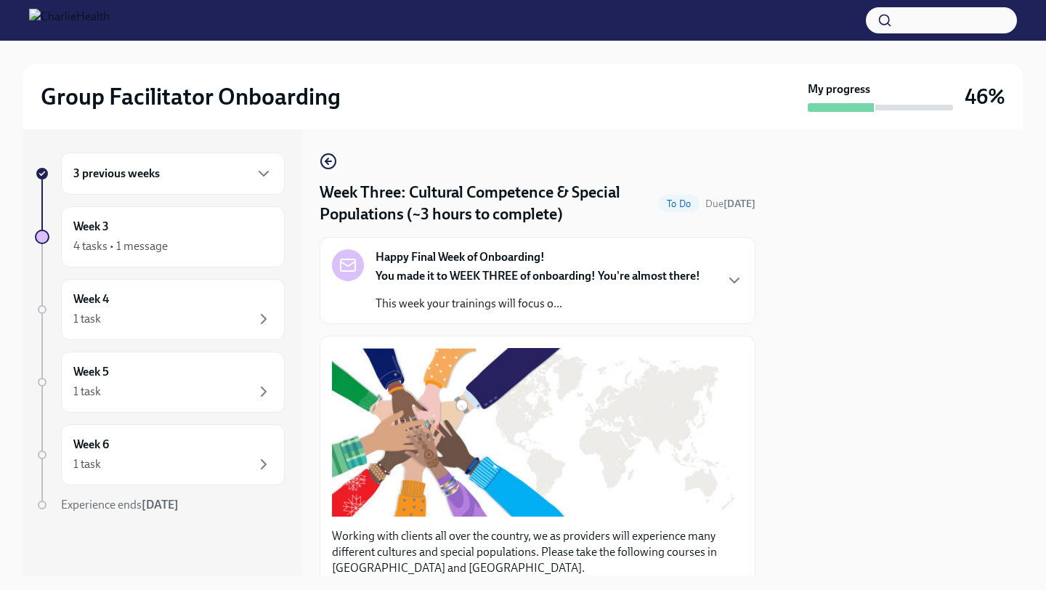
scroll to position [1042, 0]
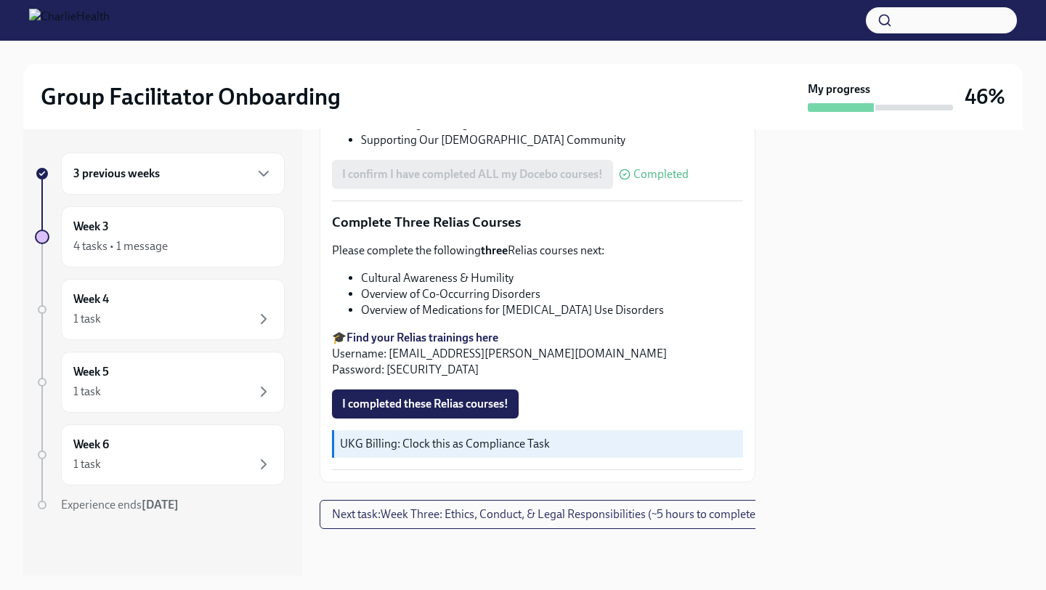
click at [469, 333] on strong "Find your Relias trainings here" at bounding box center [422, 338] width 152 height 14
click at [415, 338] on strong "Find your Relias trainings here" at bounding box center [422, 338] width 152 height 14
click at [476, 407] on span "I completed these Relias courses!" at bounding box center [425, 404] width 166 height 15
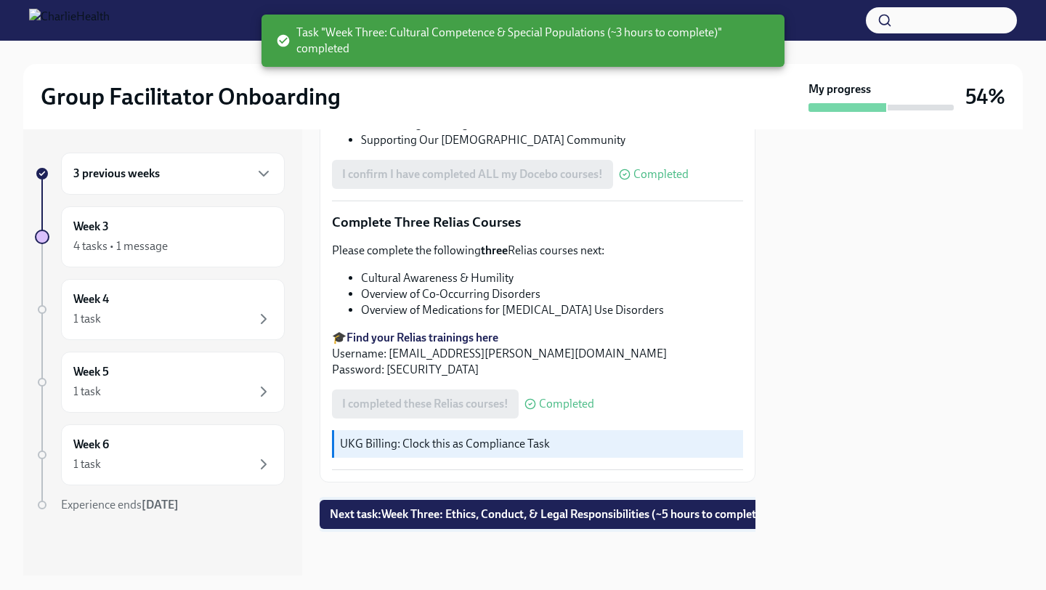
click at [490, 519] on span "Next task : Week Three: Ethics, Conduct, & Legal Responsibilities (~5 hours to …" at bounding box center [548, 514] width 437 height 15
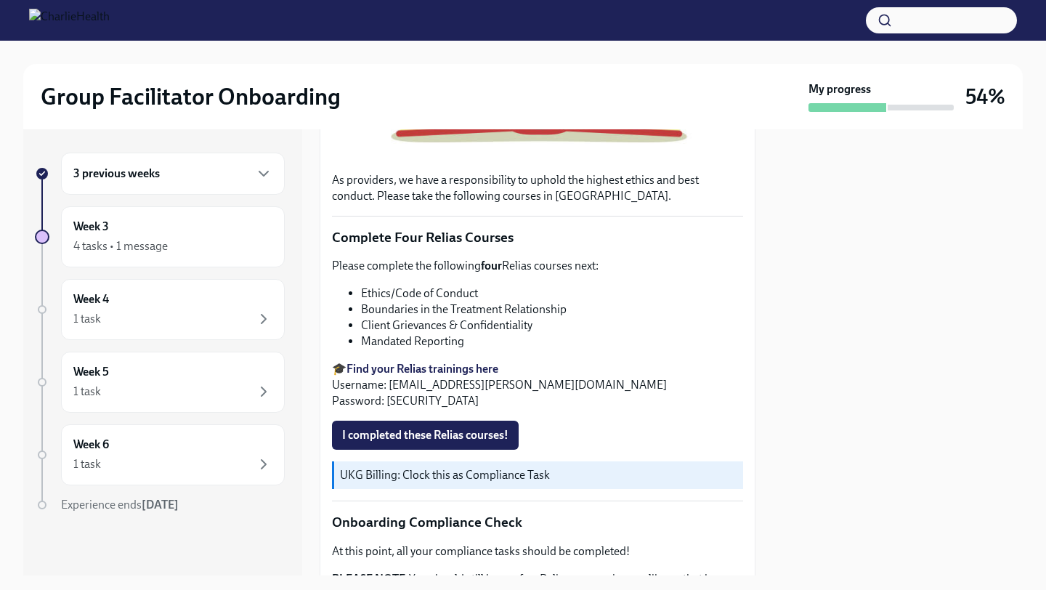
scroll to position [479, 0]
click at [485, 434] on span "I completed these Relias courses!" at bounding box center [425, 434] width 166 height 15
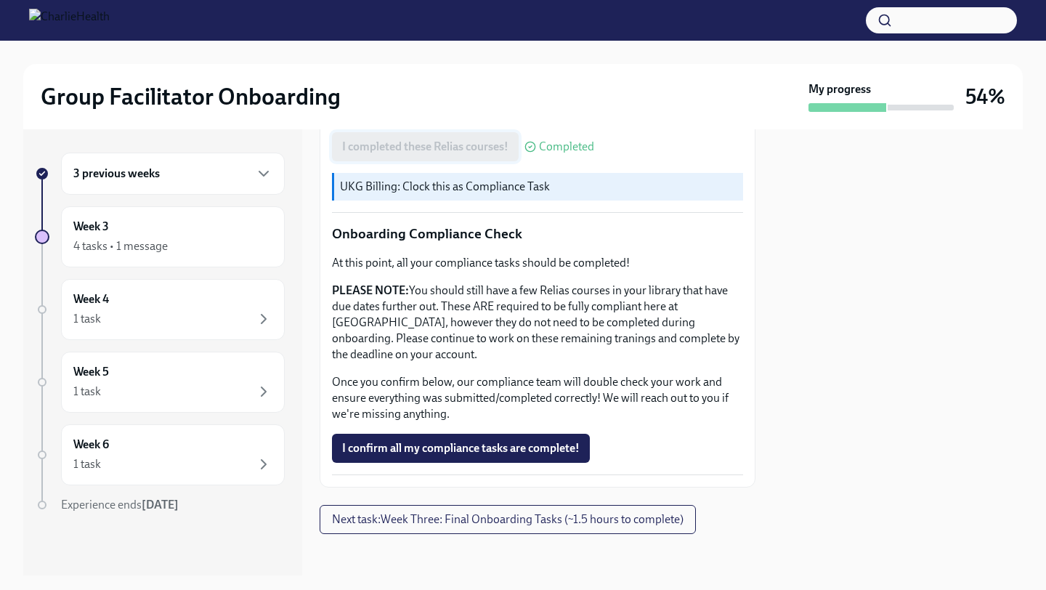
scroll to position [772, 0]
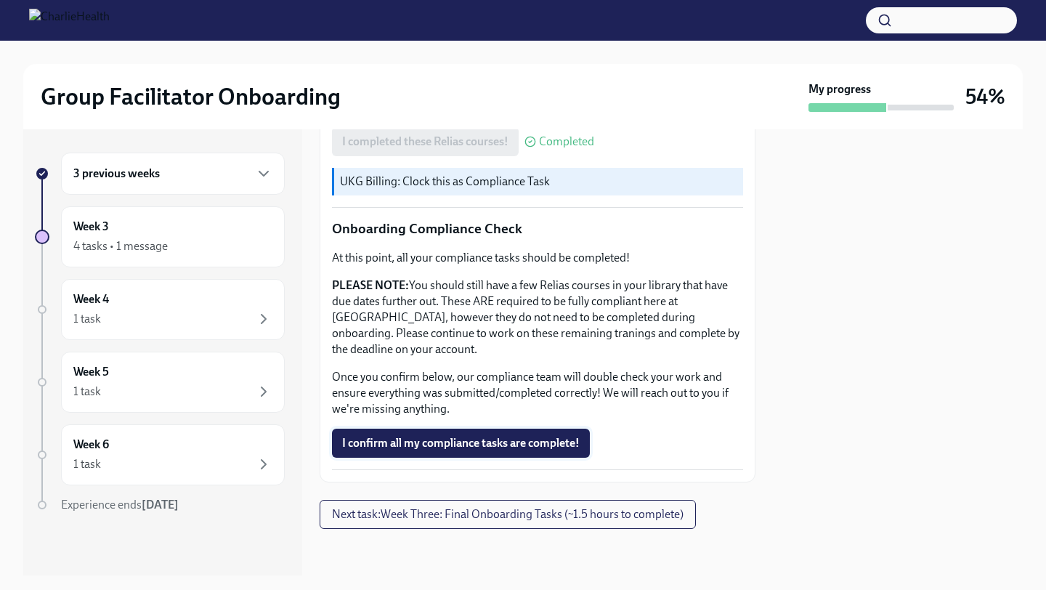
click at [532, 453] on button "I confirm all my compliance tasks are complete!" at bounding box center [461, 443] width 258 height 29
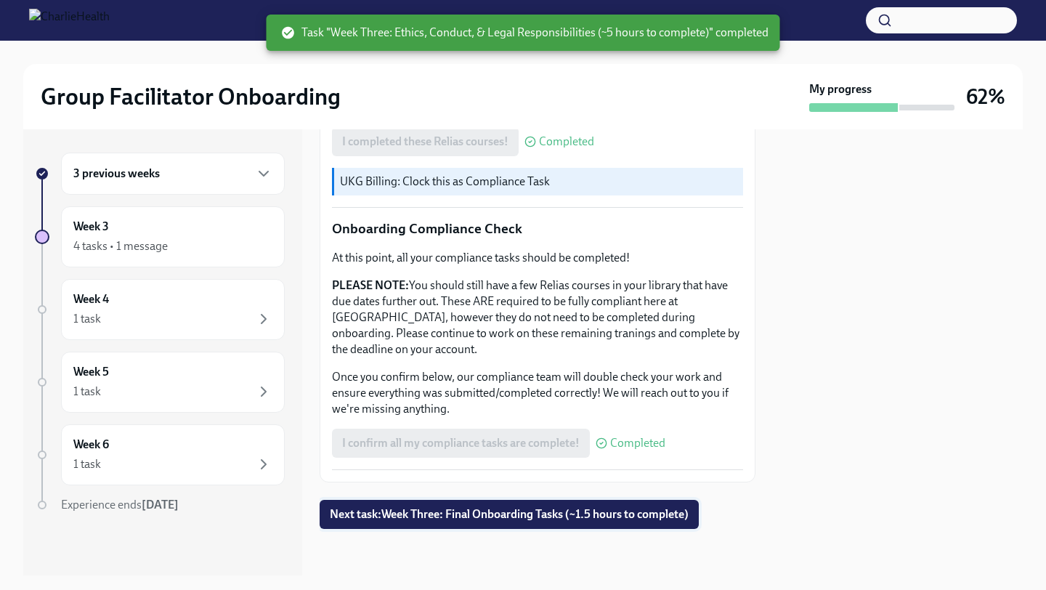
click at [521, 506] on button "Next task : Week Three: Final Onboarding Tasks (~1.5 hours to complete)" at bounding box center [509, 514] width 379 height 29
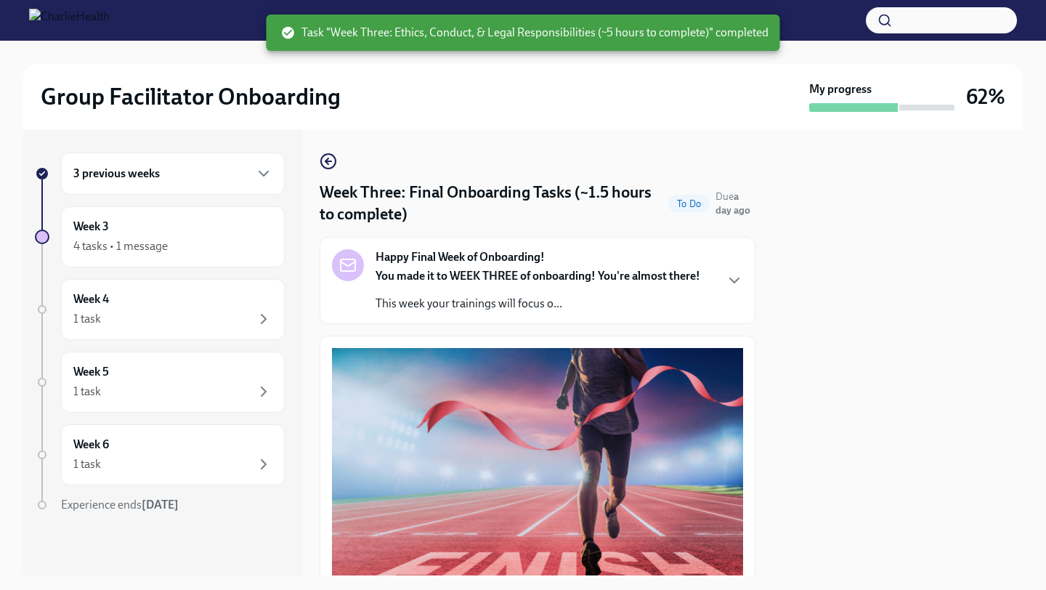
click at [715, 284] on div "Happy Final Week of Onboarding! You made it to WEEK THREE of onboarding! You're…" at bounding box center [537, 280] width 411 height 62
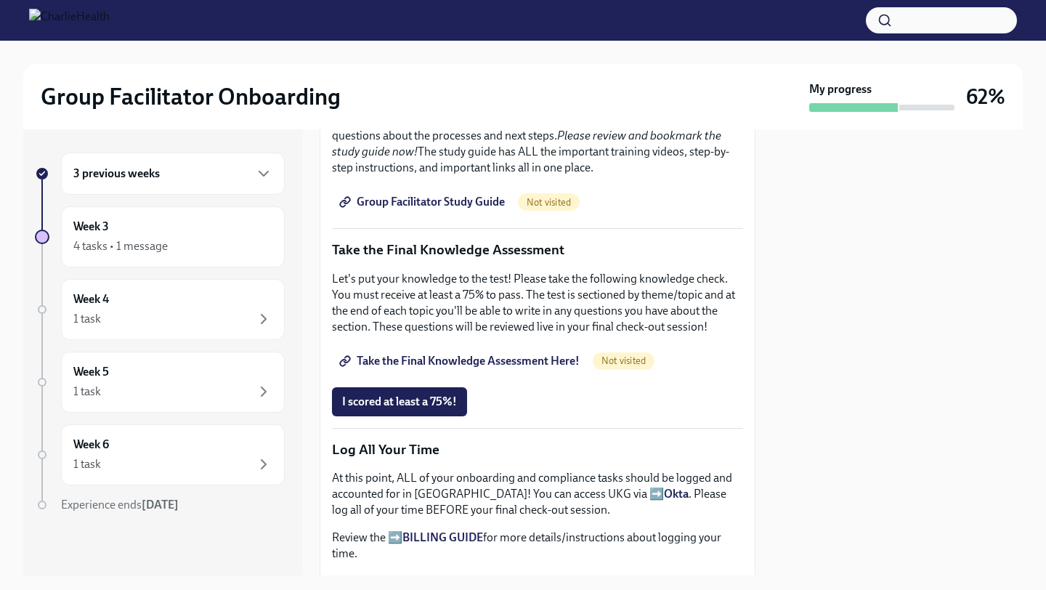
scroll to position [1042, 0]
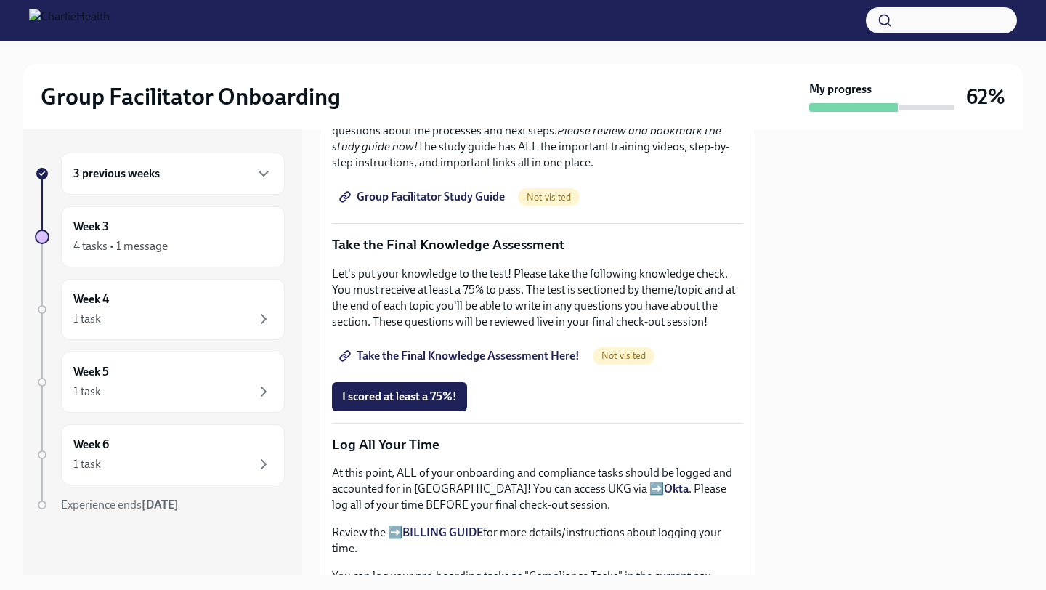
click at [551, 203] on span "Not visited" at bounding box center [549, 197] width 62 height 11
click at [479, 204] on span "Group Facilitator Study Guide" at bounding box center [423, 197] width 163 height 15
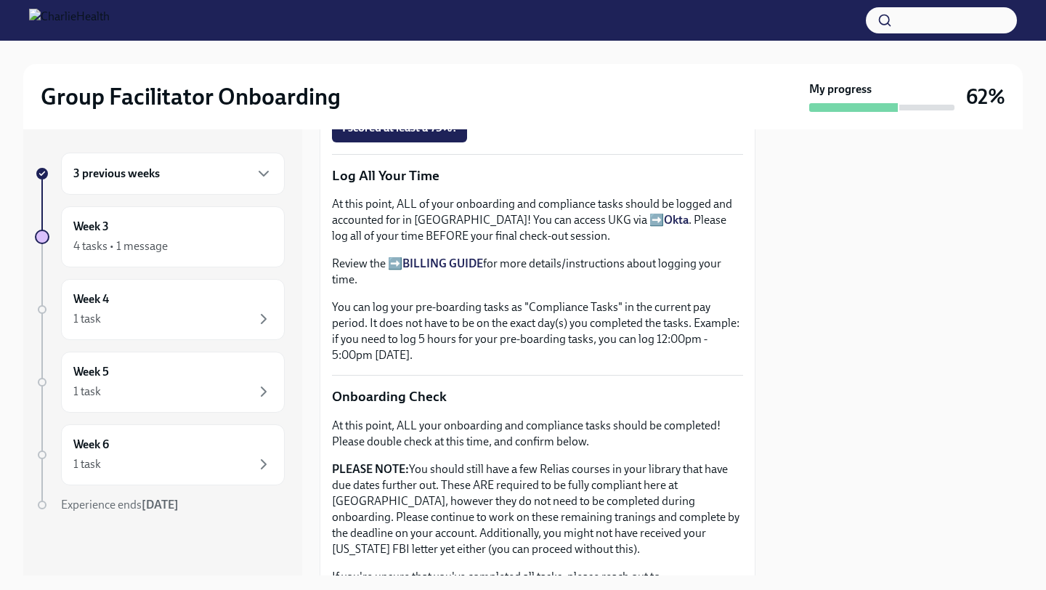
scroll to position [1308, 0]
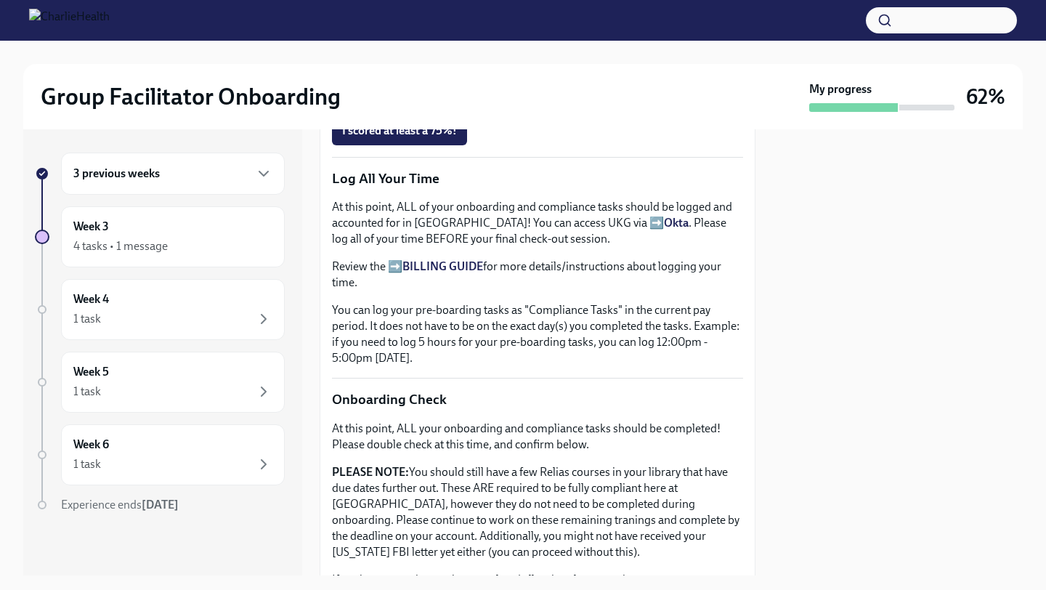
click at [521, 97] on span "Take the Final Knowledge Assessment Here!" at bounding box center [461, 90] width 238 height 15
click at [406, 138] on span "I scored at least a 75%!" at bounding box center [399, 130] width 115 height 15
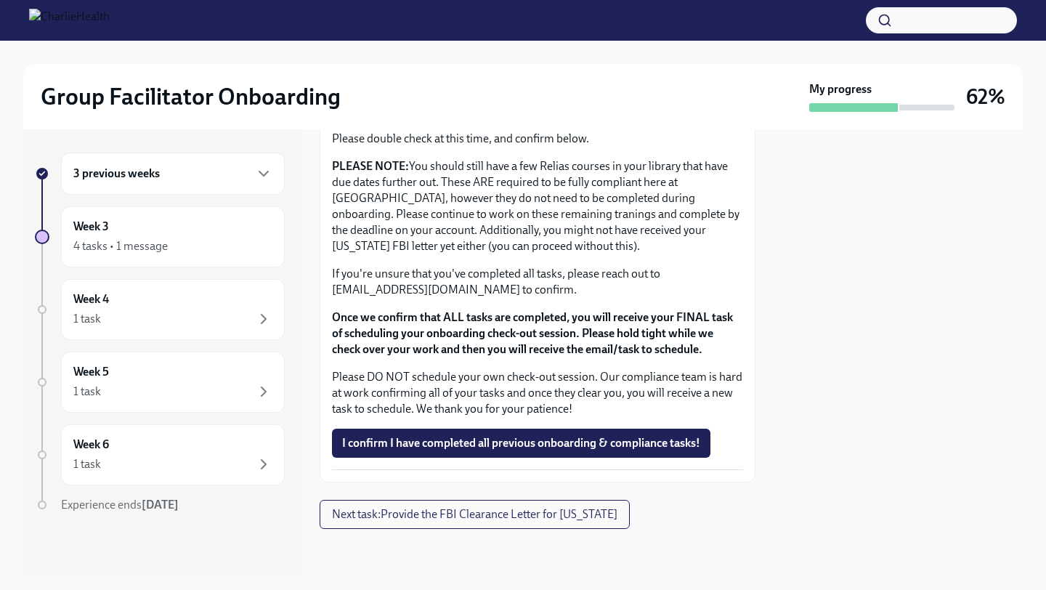
scroll to position [1738, 0]
click at [799, 235] on div at bounding box center [898, 352] width 250 height 446
click at [824, 238] on div at bounding box center [898, 352] width 250 height 446
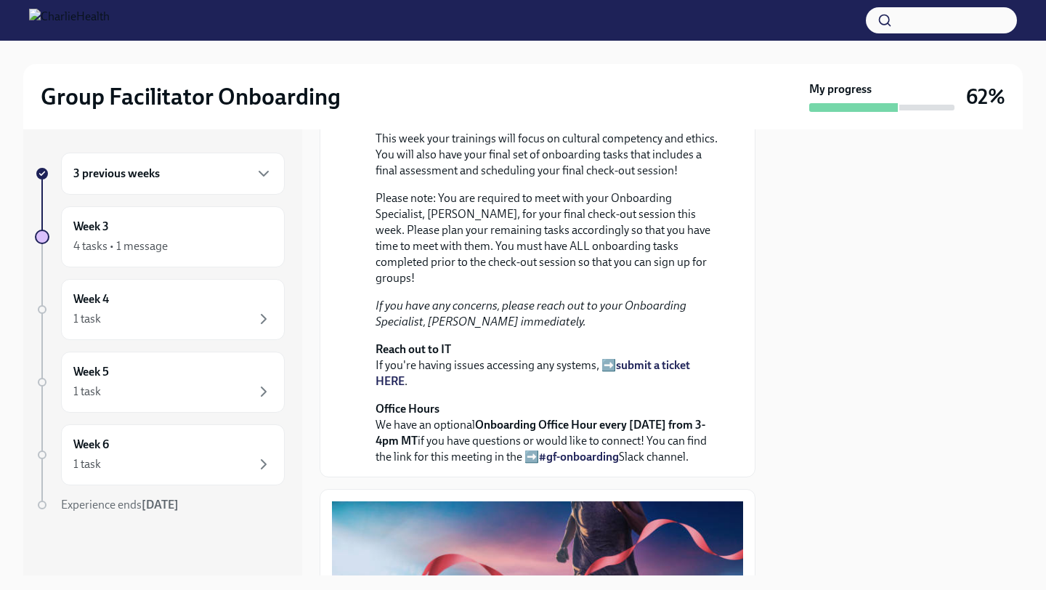
scroll to position [0, 0]
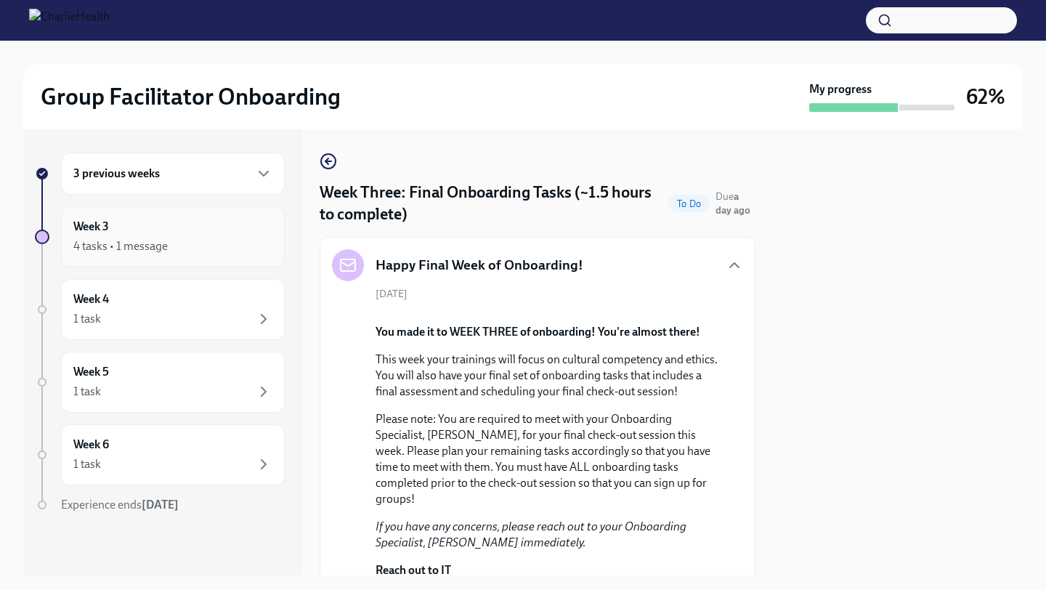
click at [197, 240] on div "4 tasks • 1 message" at bounding box center [172, 246] width 199 height 17
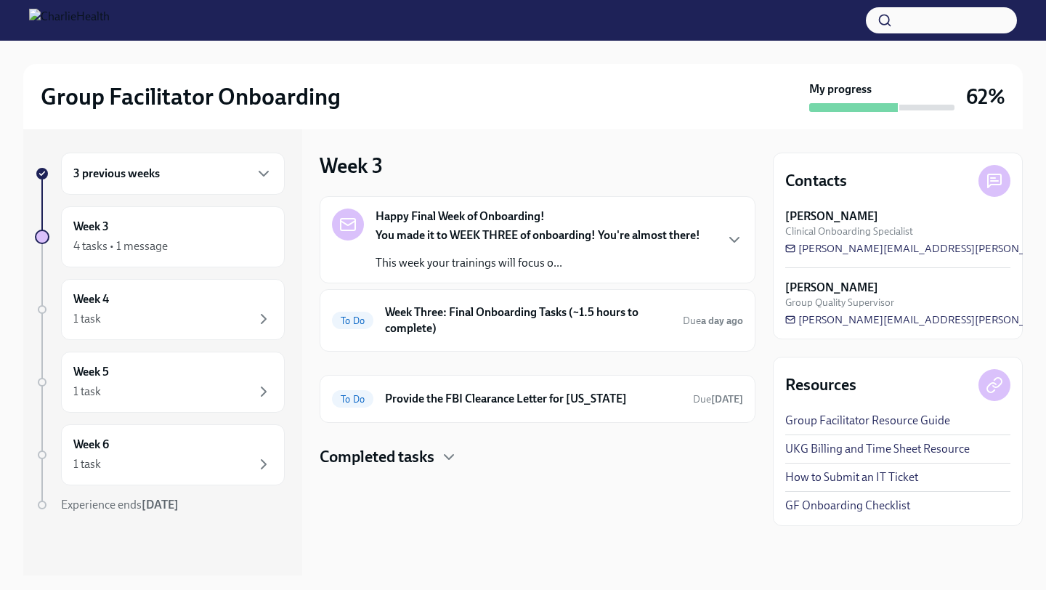
click at [540, 254] on div "You made it to WEEK THREE of onboarding! You're almost there! This week your tr…" at bounding box center [538, 249] width 325 height 44
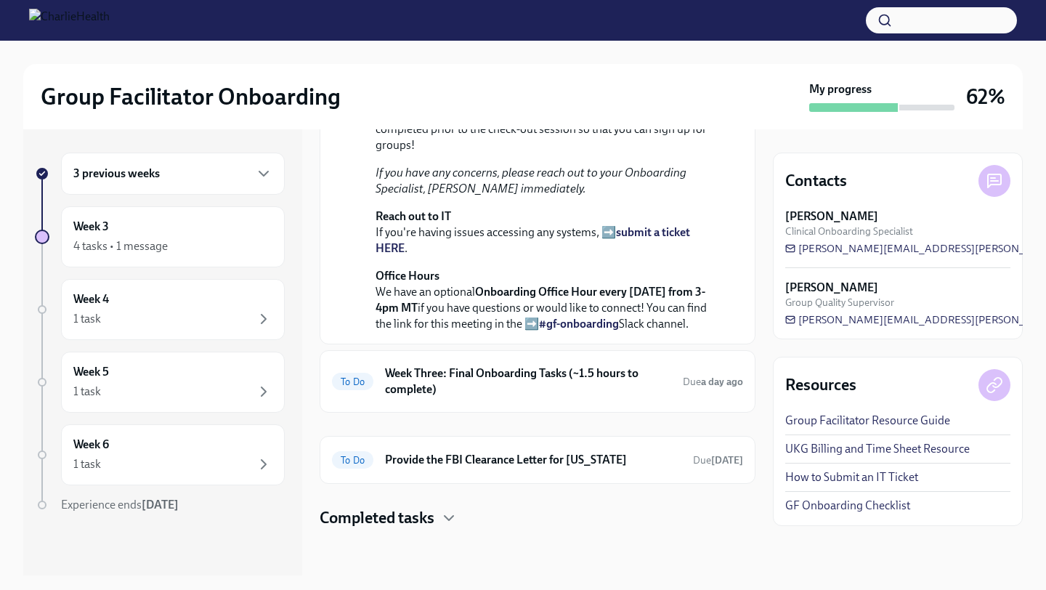
scroll to position [506, 0]
click at [543, 365] on h6 "Week Three: Final Onboarding Tasks (~1.5 hours to complete)" at bounding box center [528, 381] width 286 height 32
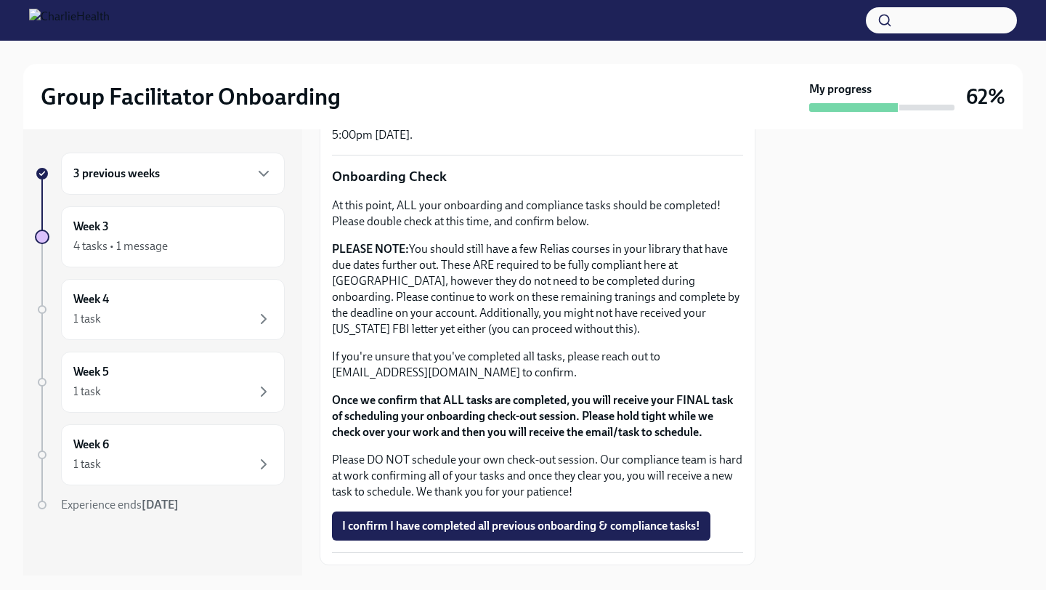
scroll to position [1240, 0]
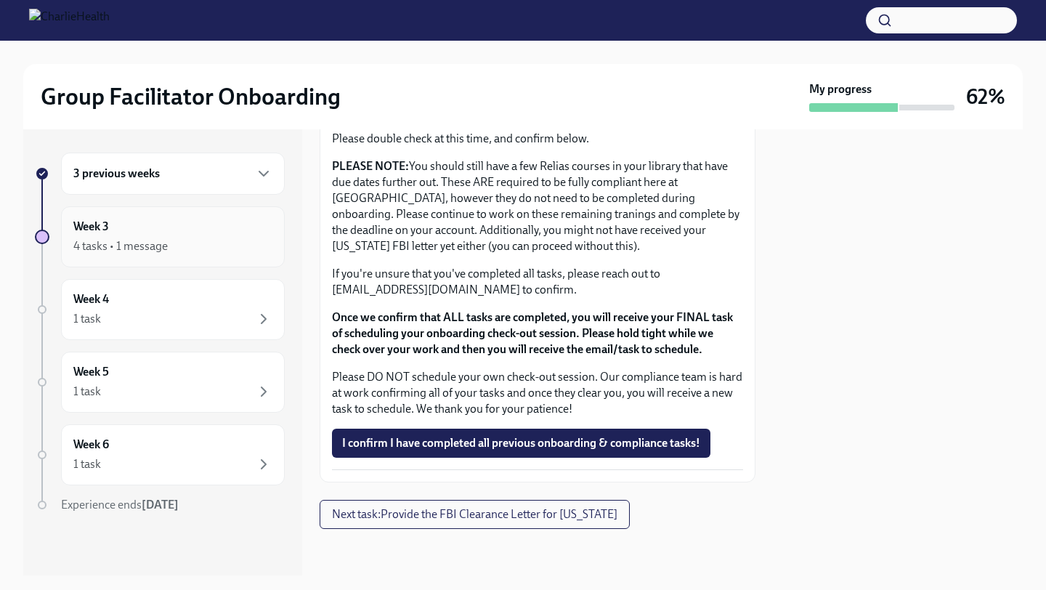
click at [147, 227] on div "Week 3 4 tasks • 1 message" at bounding box center [172, 237] width 199 height 36
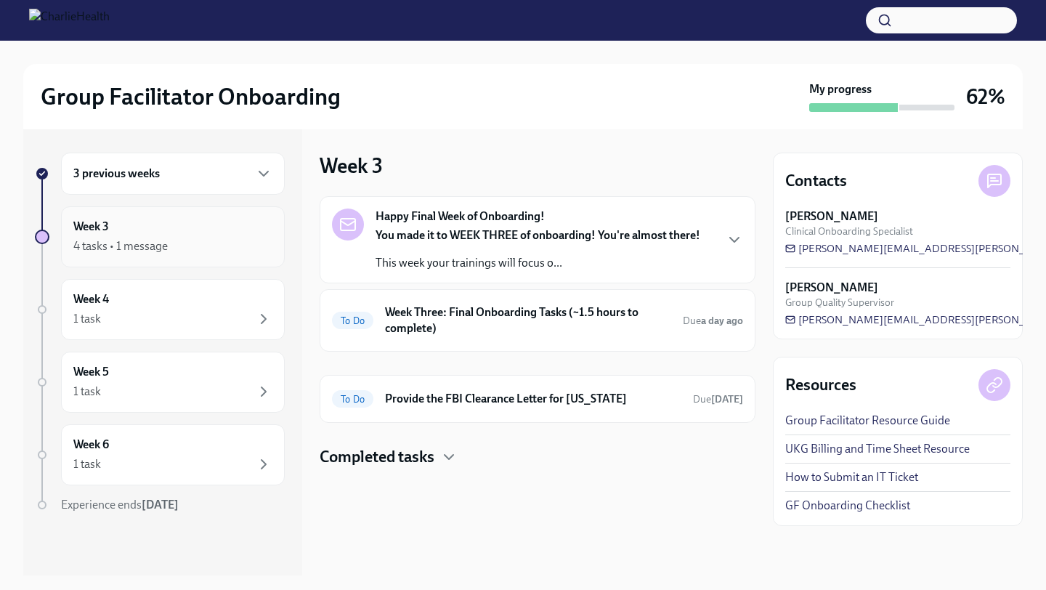
click at [153, 219] on div "Week 3 4 tasks • 1 message" at bounding box center [172, 237] width 199 height 36
click at [169, 176] on div "3 previous weeks" at bounding box center [172, 173] width 199 height 17
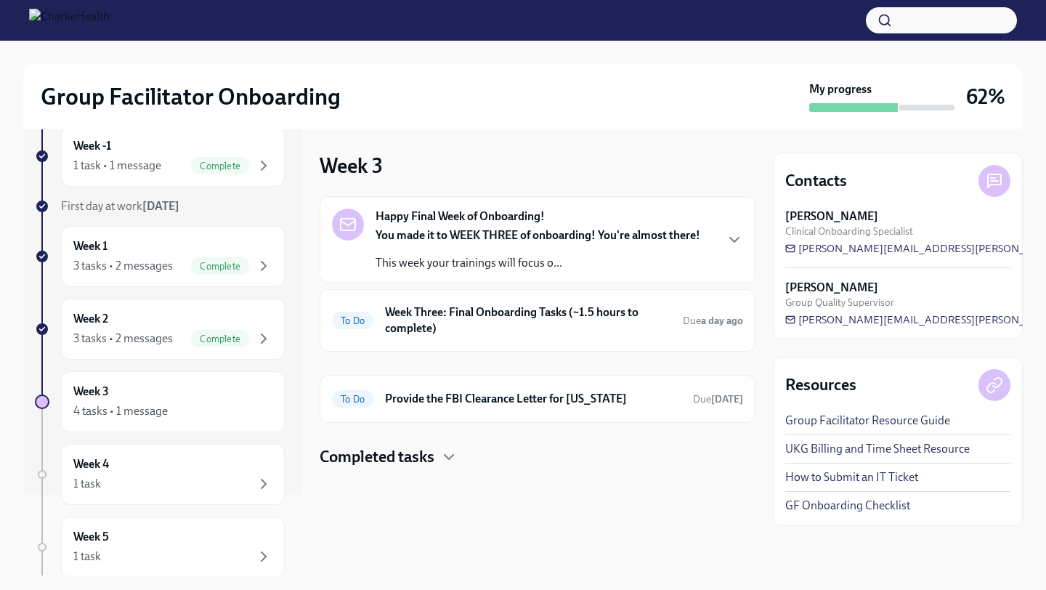
scroll to position [97, 0]
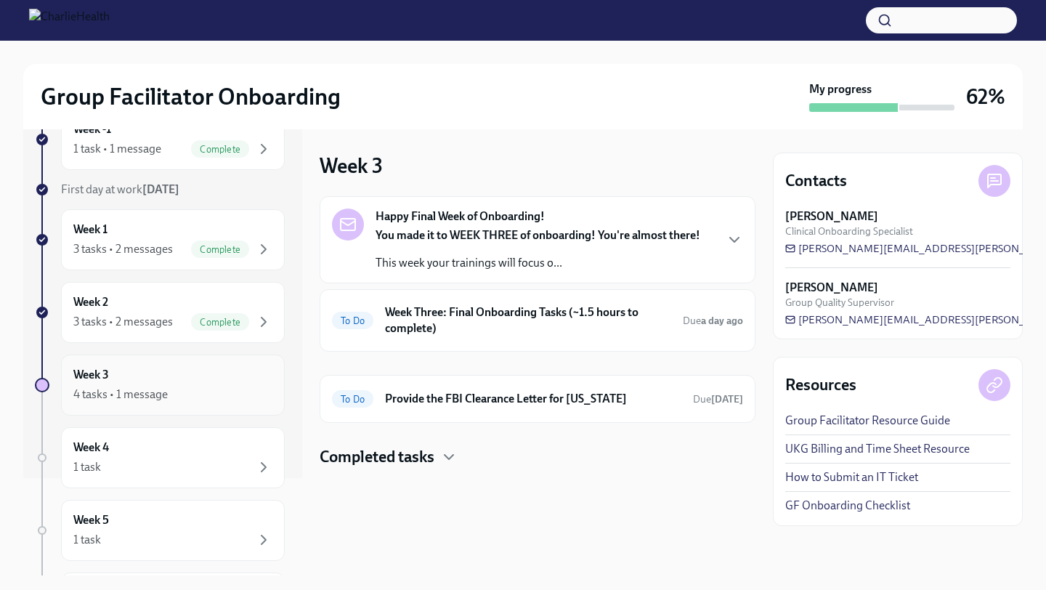
click at [154, 365] on div "Week 3 4 tasks • 1 message" at bounding box center [173, 384] width 224 height 61
click at [443, 453] on icon "button" at bounding box center [448, 456] width 17 height 17
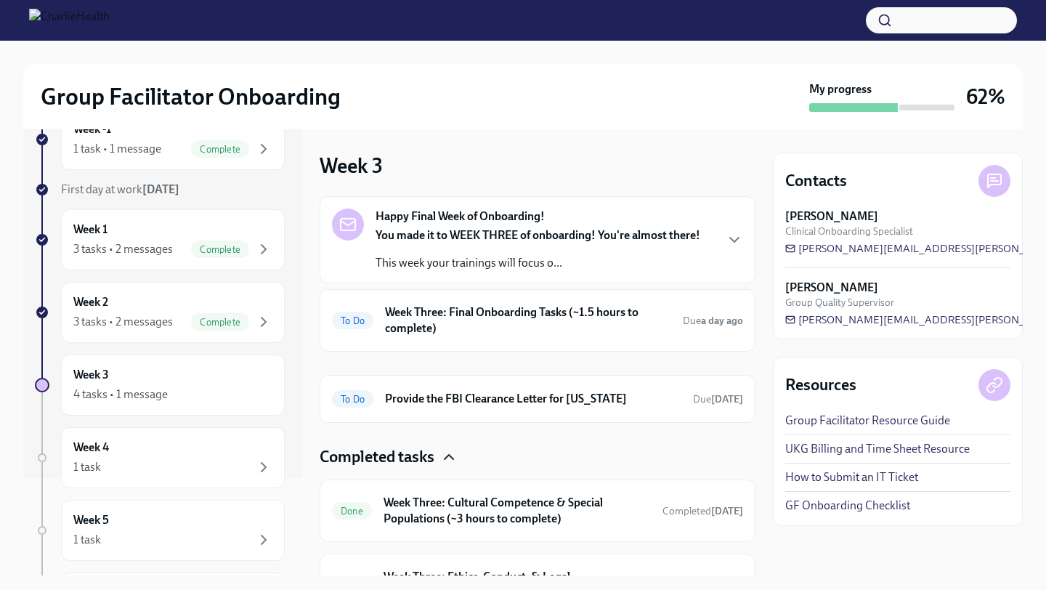
scroll to position [87, 0]
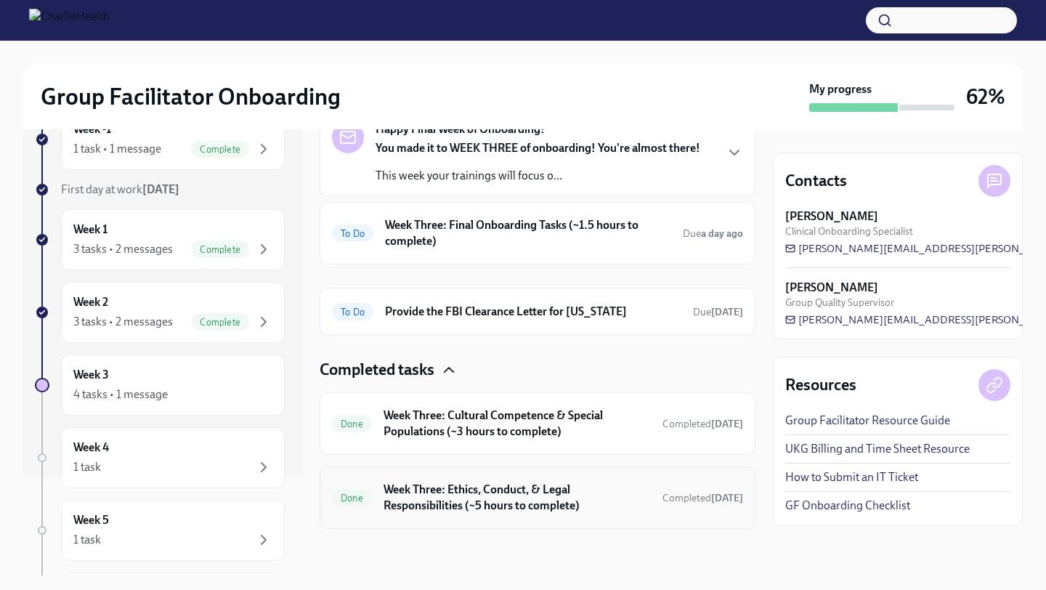
click at [523, 487] on h6 "Week Three: Ethics, Conduct, & Legal Responsibilities (~5 hours to complete)" at bounding box center [517, 498] width 267 height 32
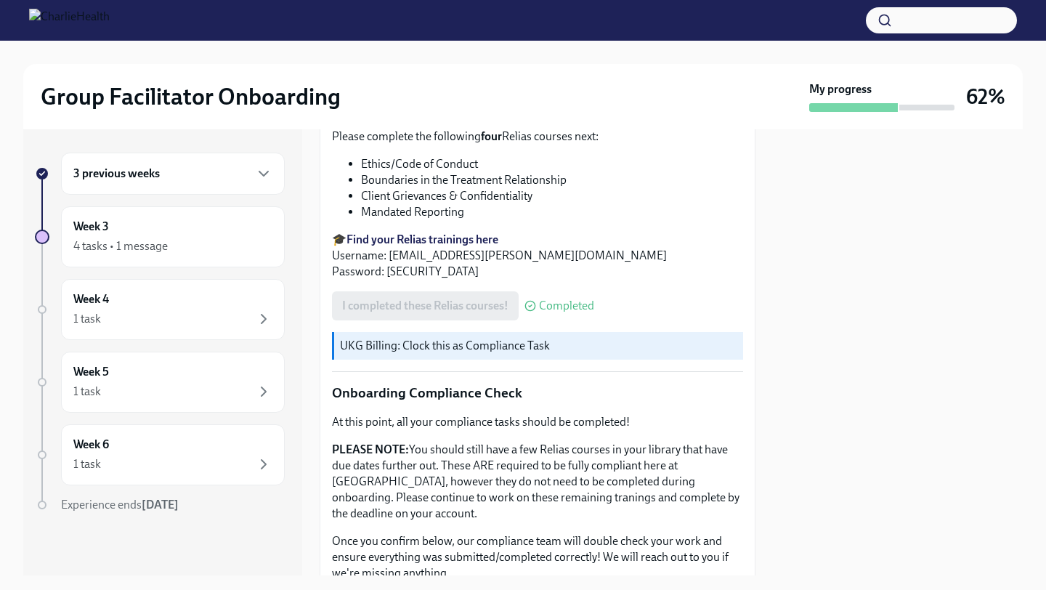
scroll to position [772, 0]
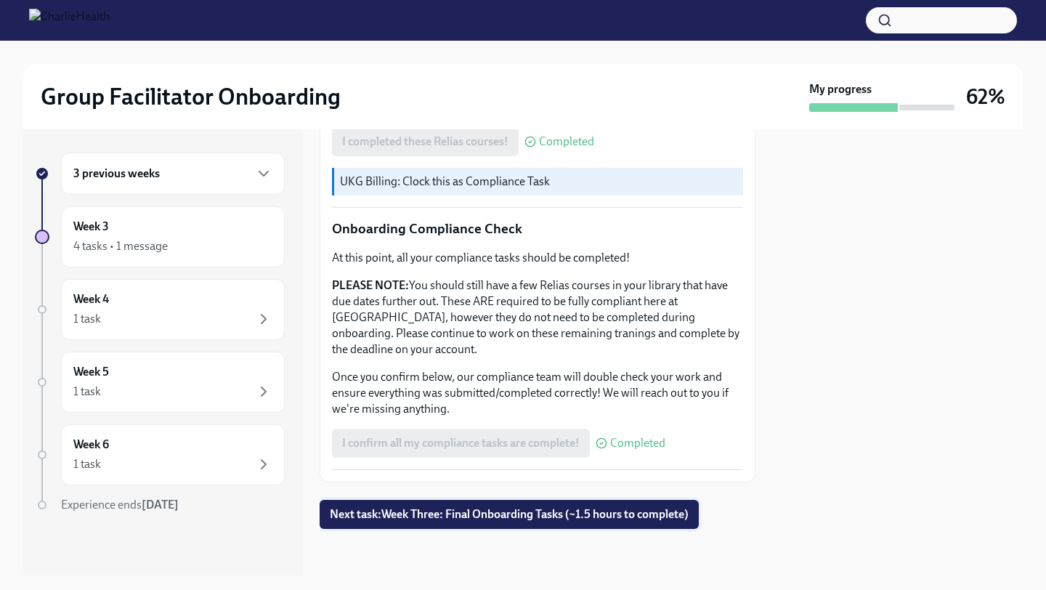
click at [510, 522] on button "Next task : Week Three: Final Onboarding Tasks (~1.5 hours to complete)" at bounding box center [509, 514] width 379 height 29
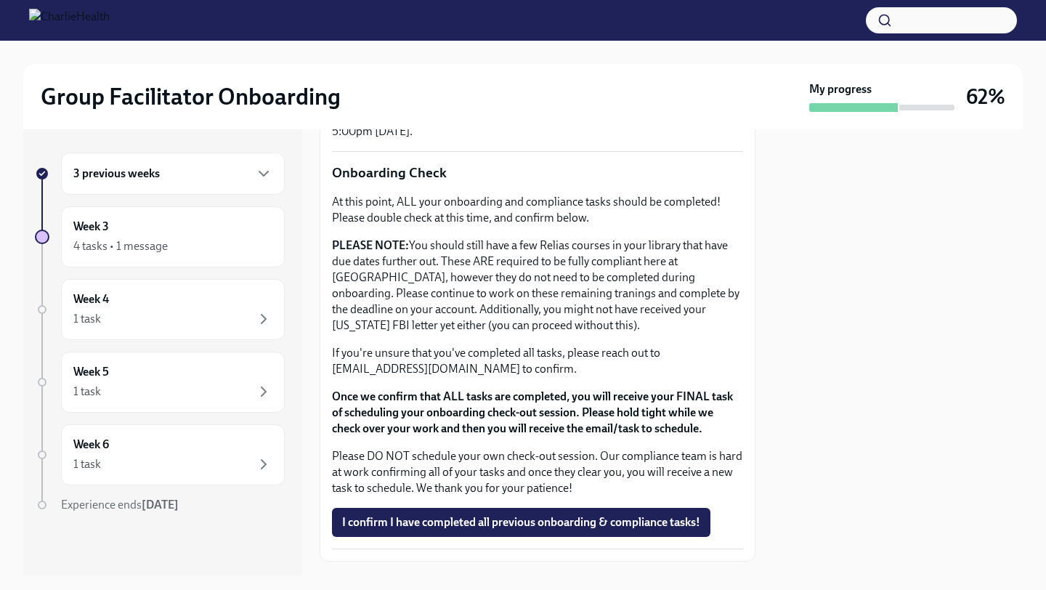
scroll to position [1240, 0]
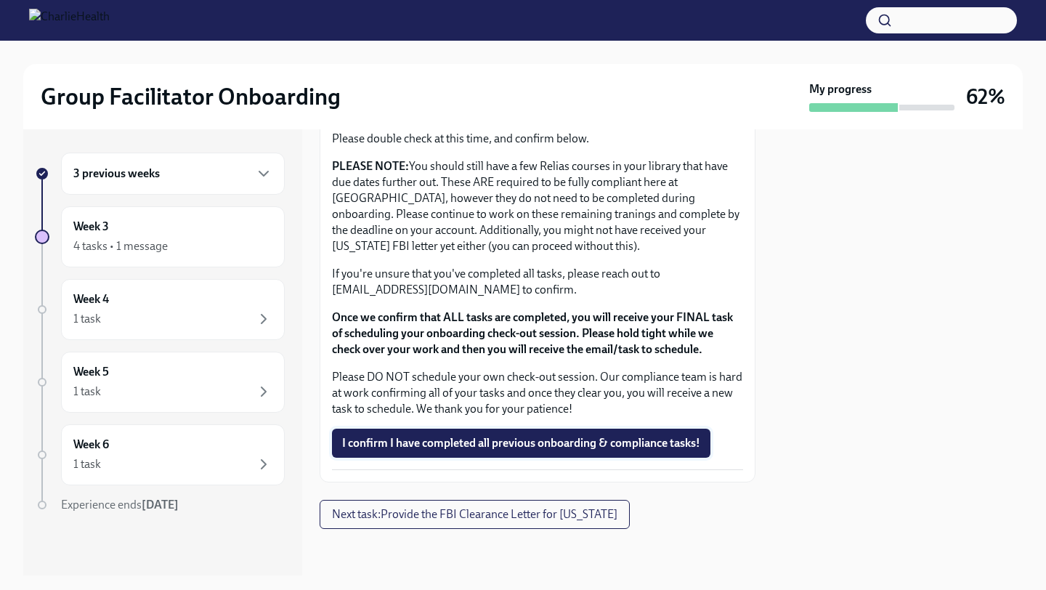
click at [515, 445] on span "I confirm I have completed all previous onboarding & compliance tasks!" at bounding box center [521, 443] width 358 height 15
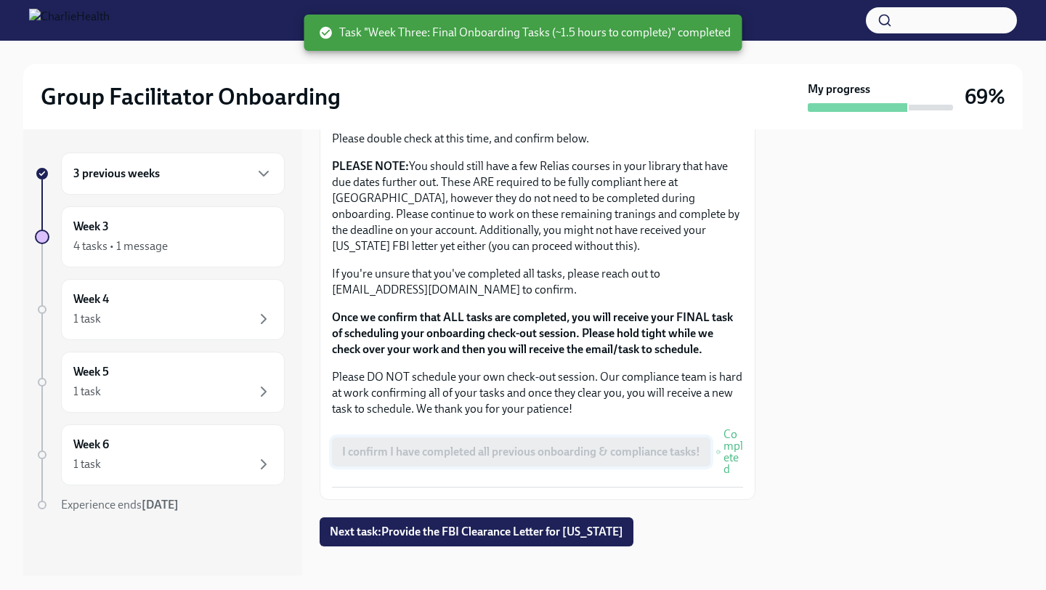
scroll to position [1257, 0]
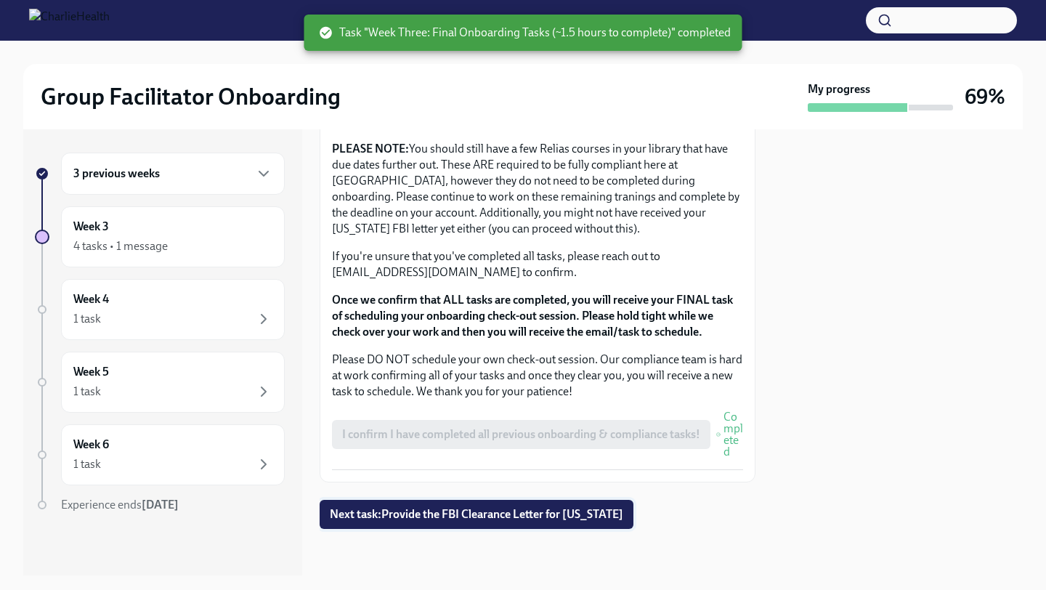
click at [494, 522] on button "Next task : Provide the FBI Clearance Letter for [US_STATE]" at bounding box center [477, 514] width 314 height 29
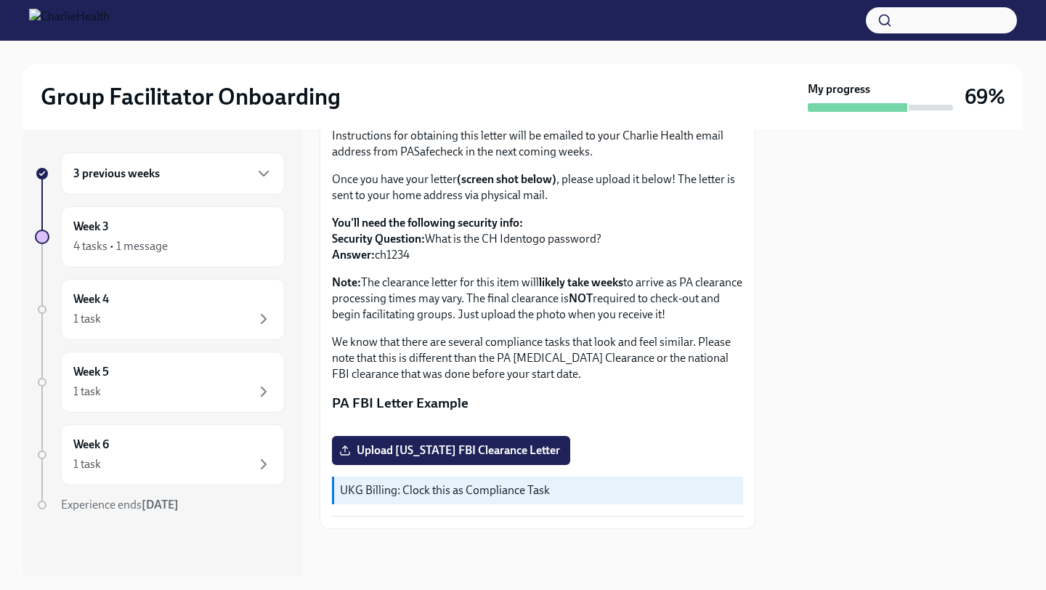
scroll to position [259, 0]
click at [170, 303] on div "Week 4 1 task" at bounding box center [172, 309] width 199 height 36
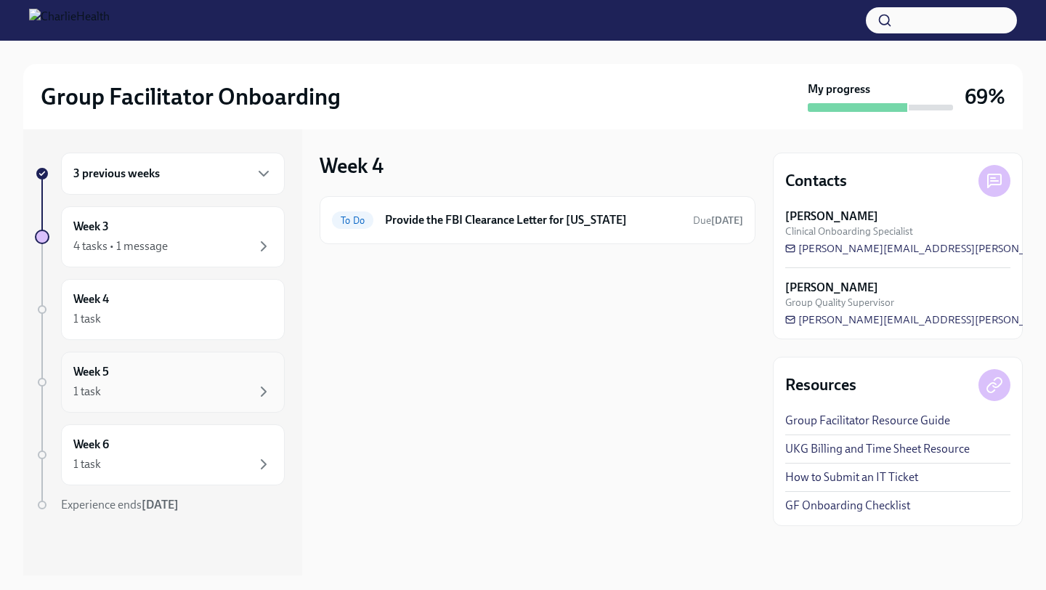
click at [165, 365] on div "Week 5 1 task" at bounding box center [172, 382] width 199 height 36
click at [182, 263] on div "Week 3 4 tasks • 1 message" at bounding box center [173, 236] width 224 height 61
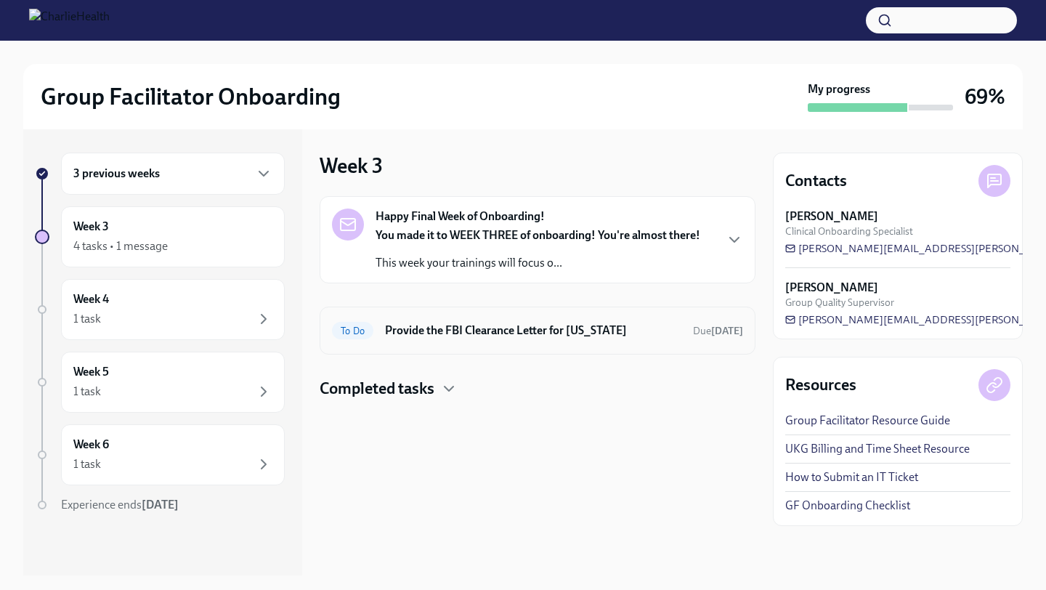
click at [434, 340] on div "To Do Provide the FBI Clearance Letter for [US_STATE] Due [DATE]" at bounding box center [537, 330] width 411 height 23
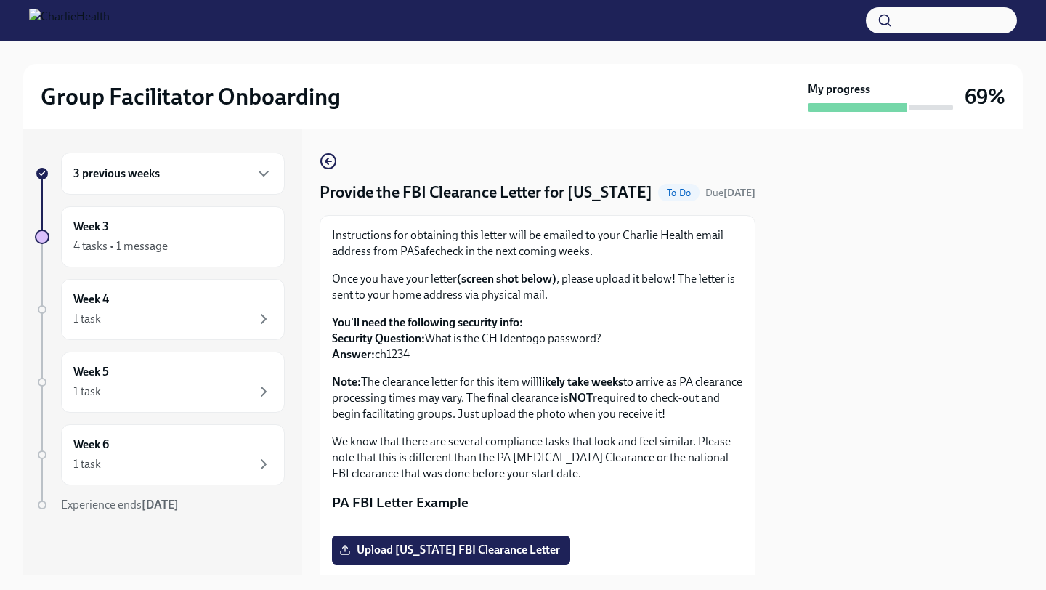
click at [431, 259] on p "Instructions for obtaining this letter will be emailed to your Charlie Health e…" at bounding box center [537, 243] width 411 height 32
copy p "PASafecheck"
